Goal: Find contact information: Find contact information

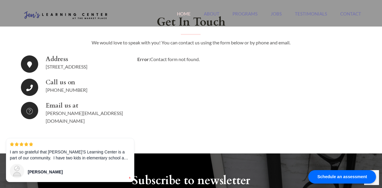
scroll to position [1010, 0]
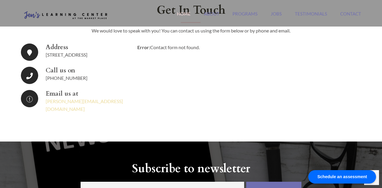
click at [94, 102] on link "[PERSON_NAME][EMAIL_ADDRESS][DOMAIN_NAME]" at bounding box center [84, 105] width 77 height 13
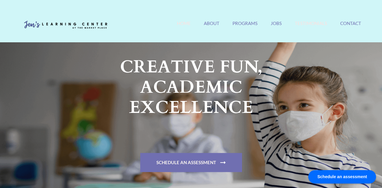
click at [308, 22] on link "Testimonials" at bounding box center [311, 27] width 32 height 13
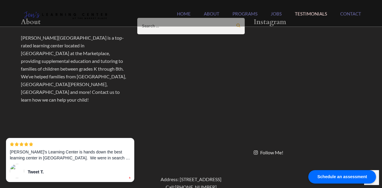
scroll to position [545, 0]
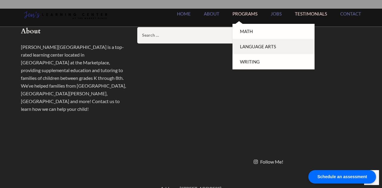
click at [249, 43] on link "Language Arts" at bounding box center [274, 46] width 82 height 15
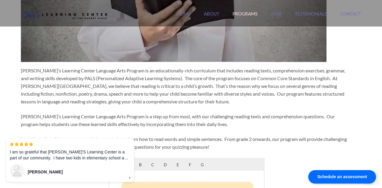
scroll to position [200, 0]
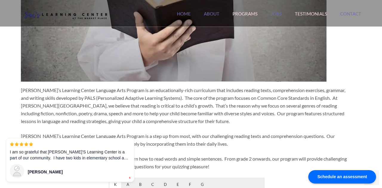
click at [306, 14] on link "Testimonials" at bounding box center [311, 17] width 32 height 13
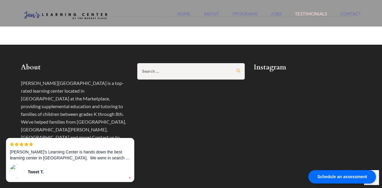
scroll to position [566, 0]
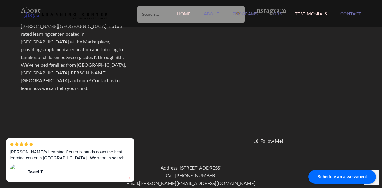
click at [181, 13] on link "Home" at bounding box center [184, 17] width 14 height 13
